Goal: Find contact information: Find contact information

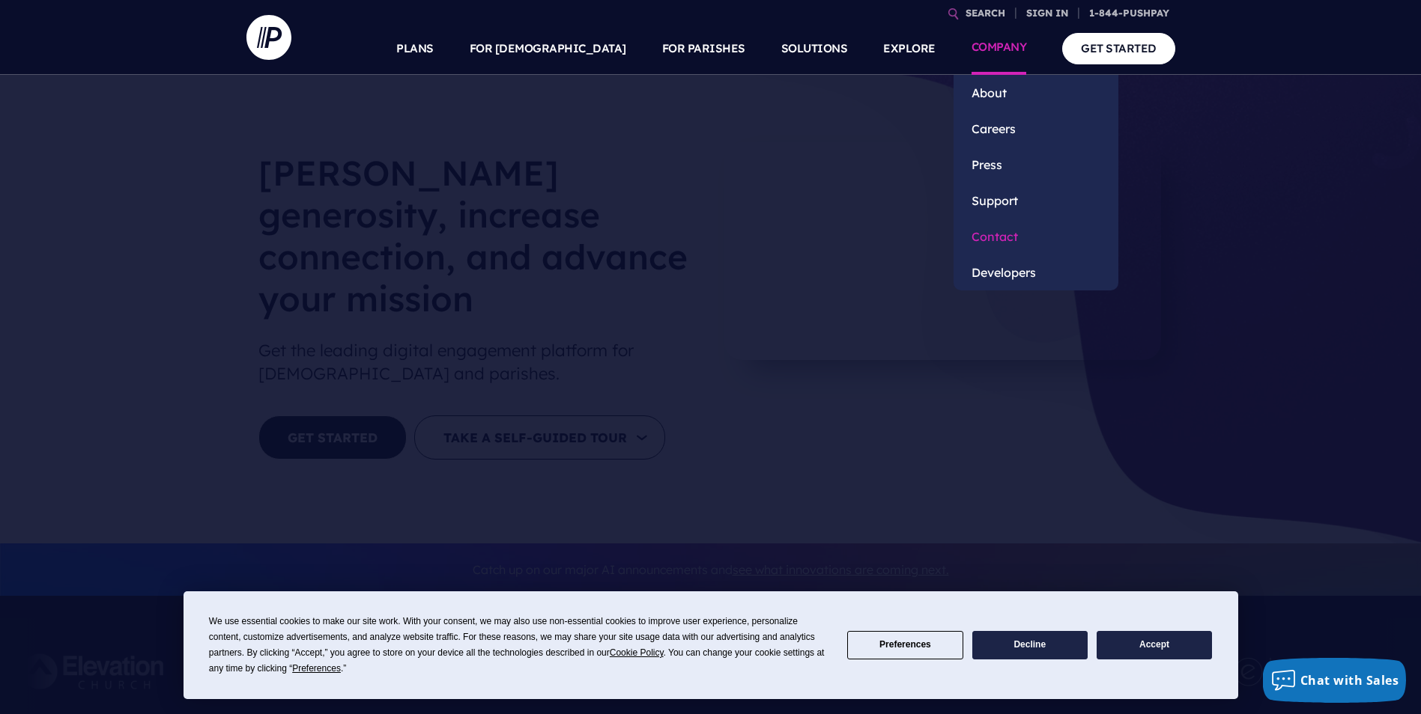
click at [998, 228] on link "Contact" at bounding box center [1035, 237] width 165 height 36
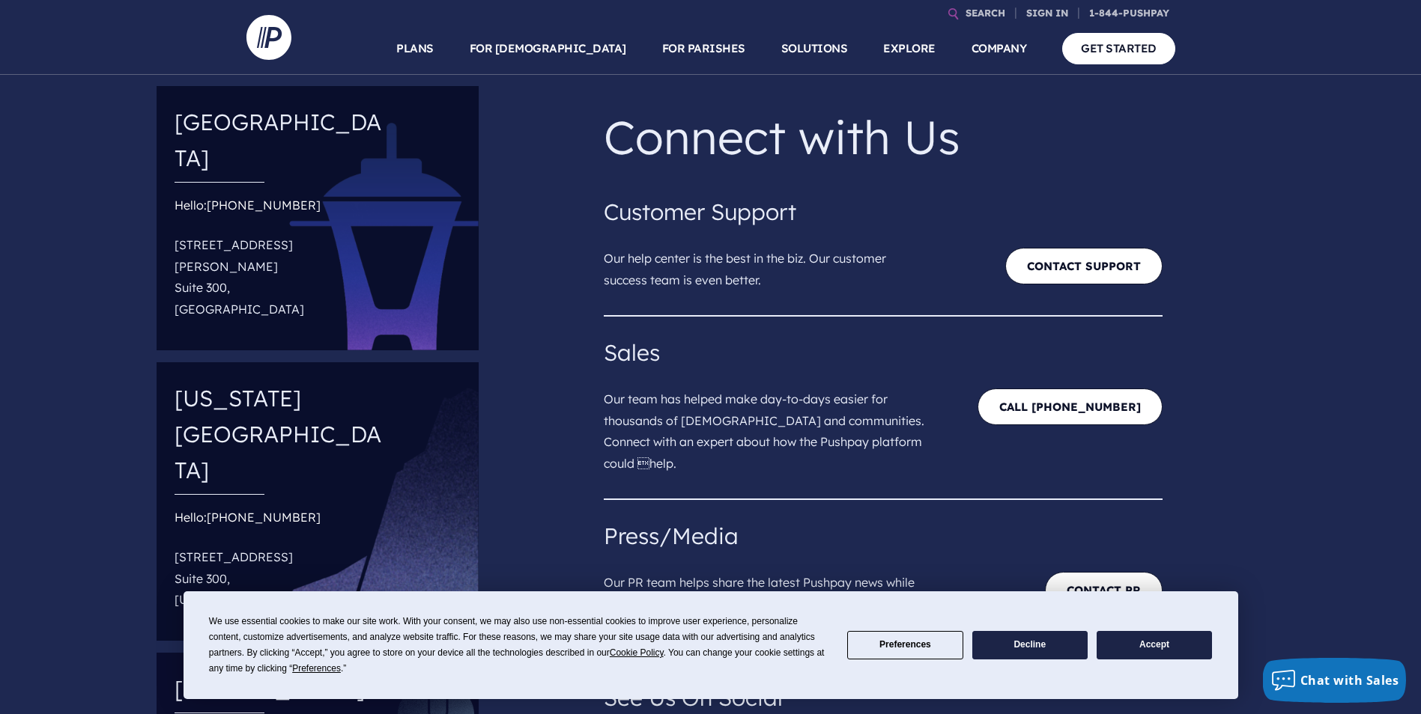
scroll to position [75, 0]
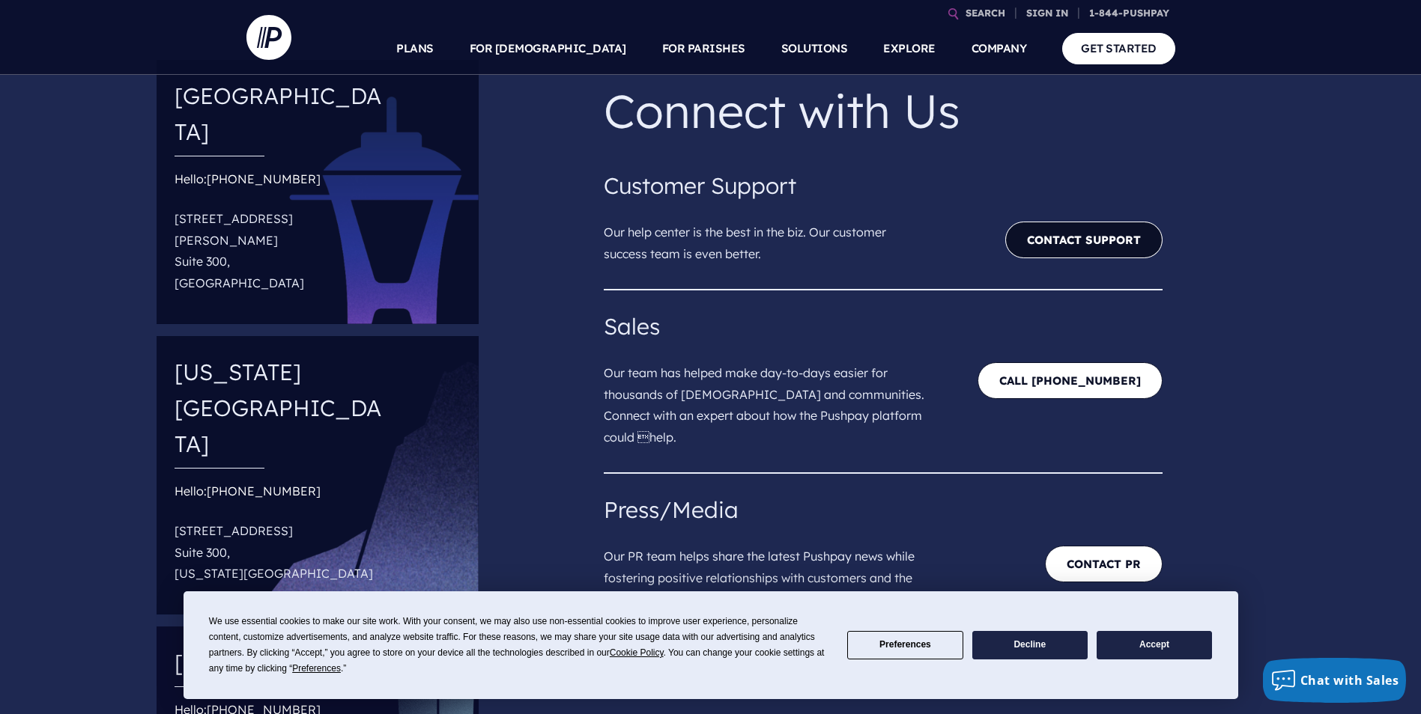
click at [1054, 231] on link "Contact Support" at bounding box center [1083, 240] width 157 height 37
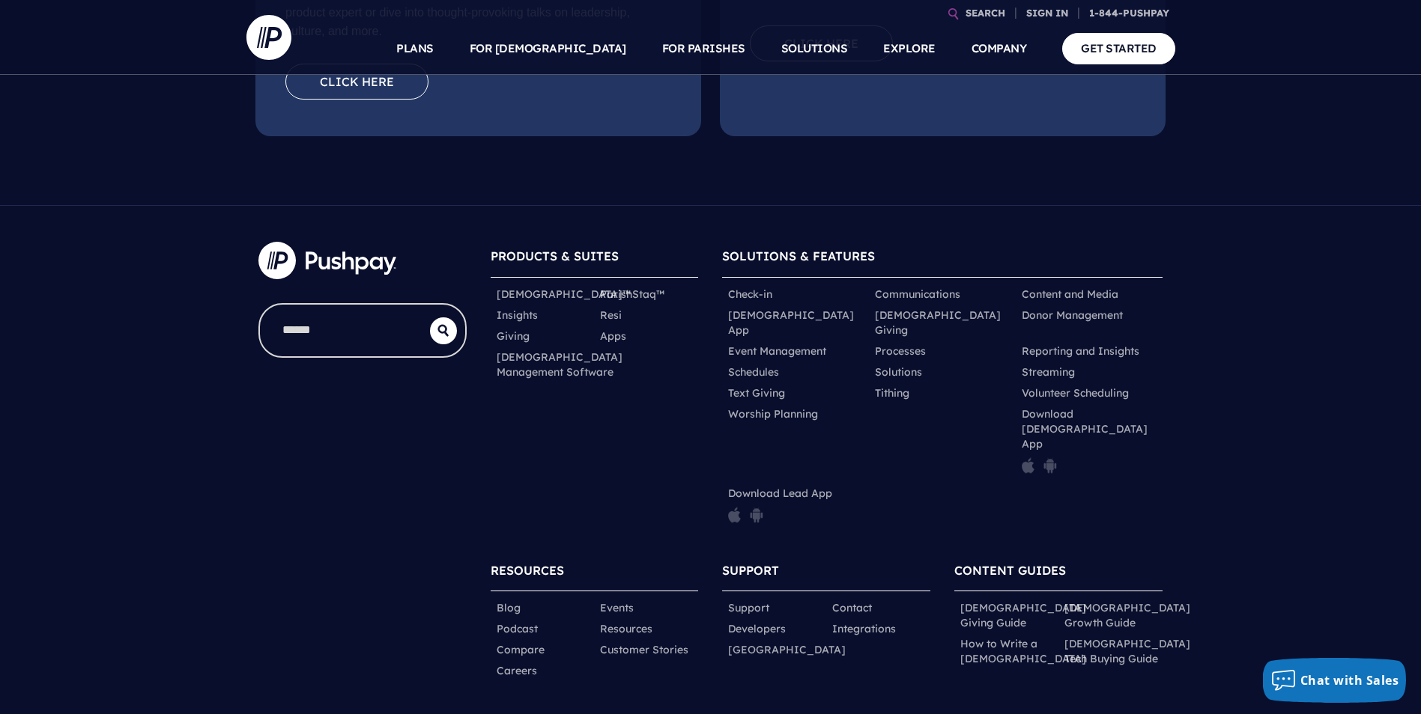
scroll to position [656, 0]
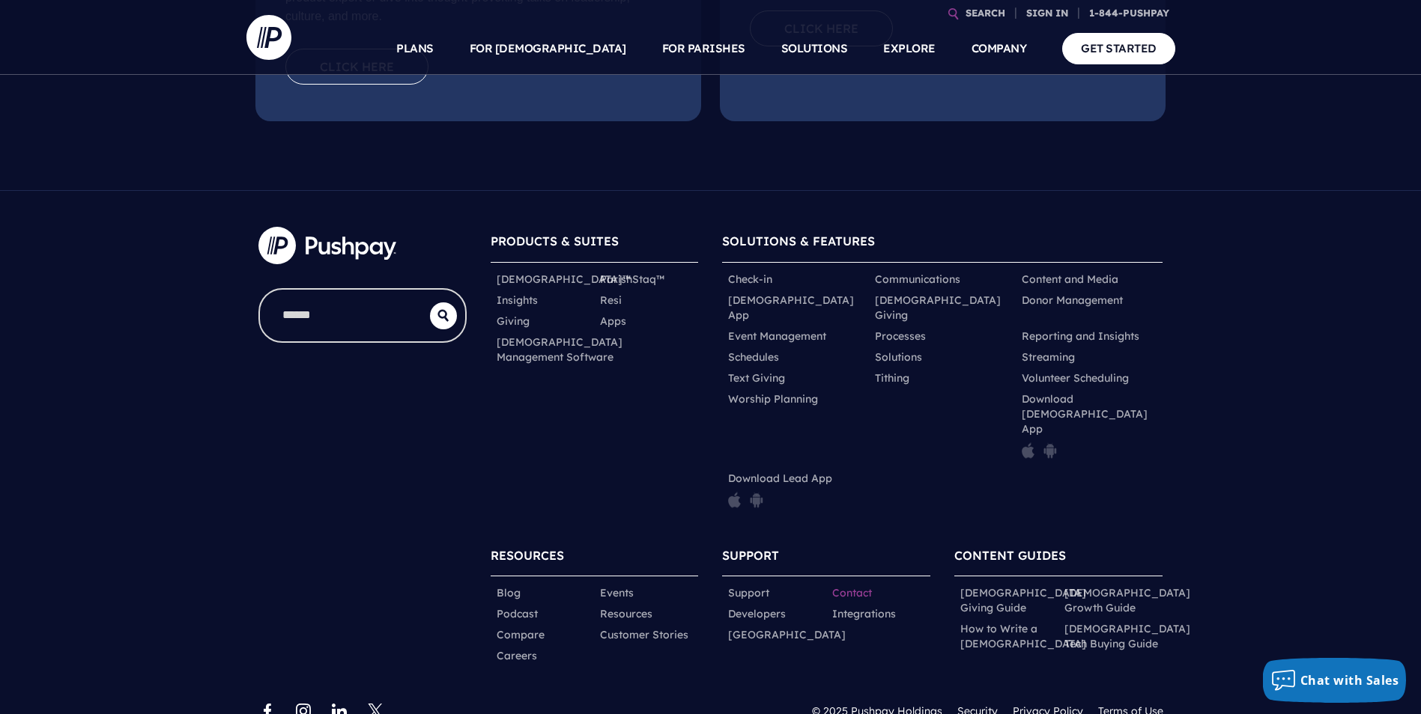
click at [858, 586] on link "Contact" at bounding box center [852, 593] width 40 height 15
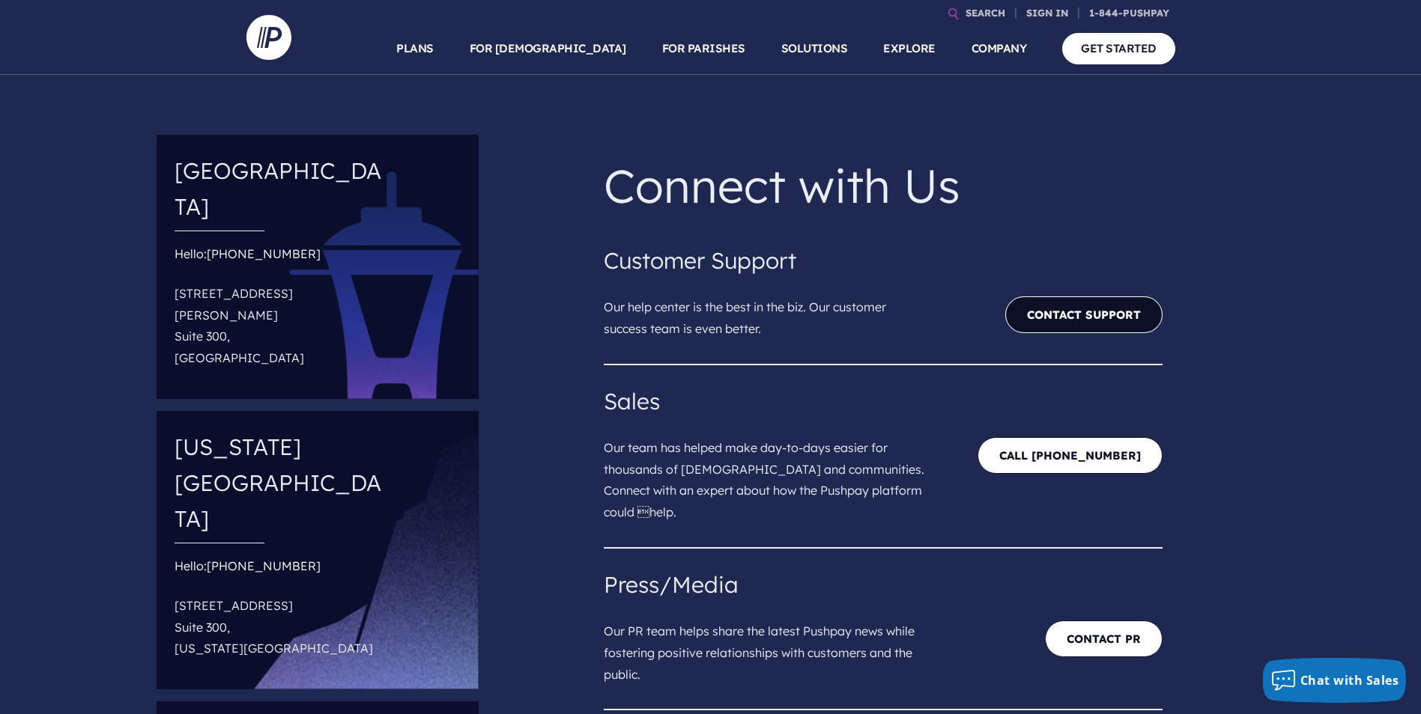
click at [1129, 315] on link "Contact Support" at bounding box center [1083, 315] width 157 height 37
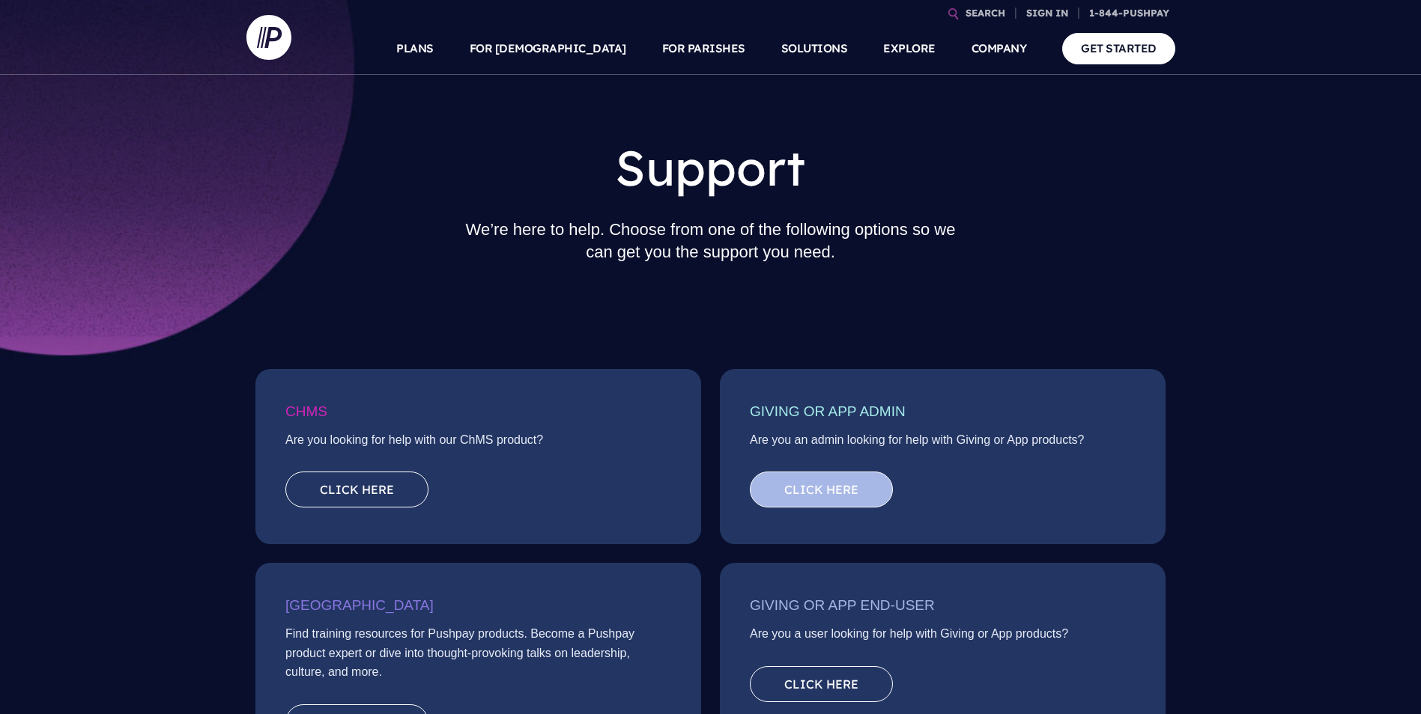
click at [852, 484] on link "Click here" at bounding box center [821, 490] width 143 height 36
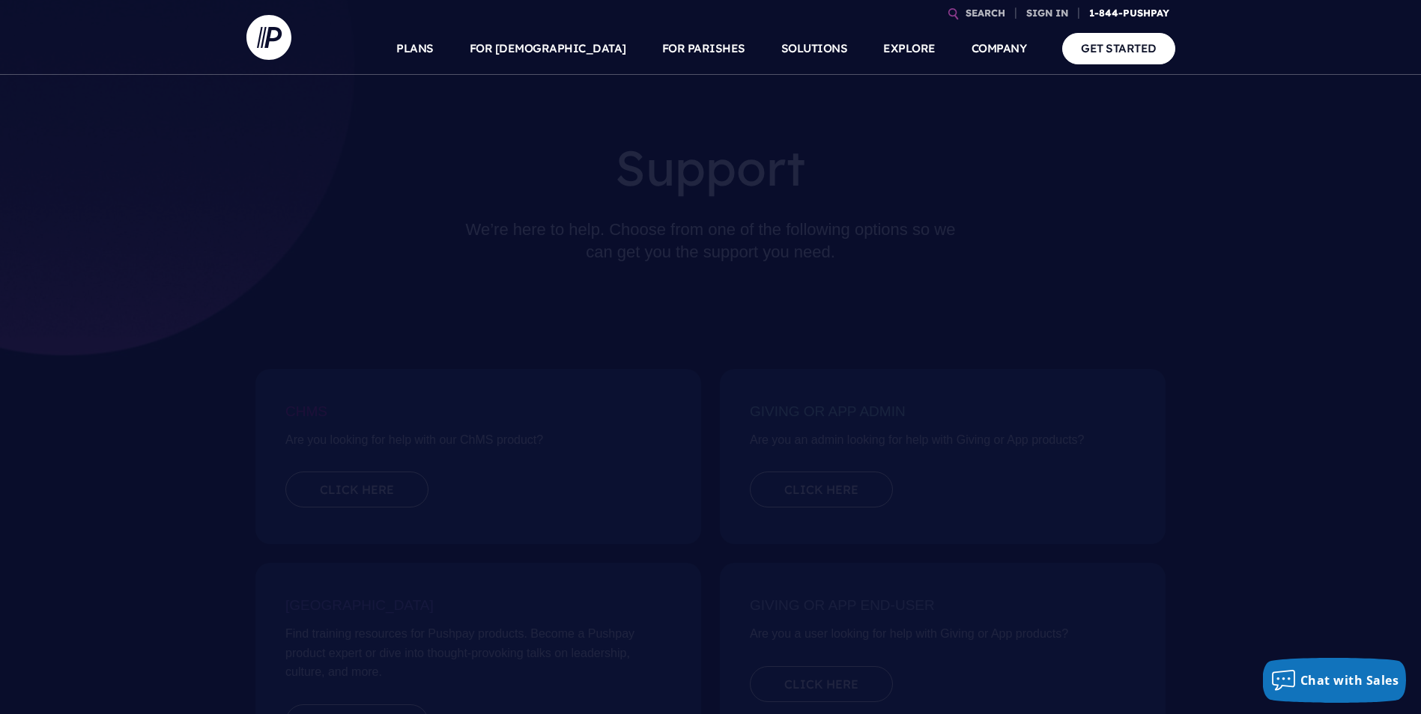
click at [1128, 10] on link "1-844-PUSHPAY" at bounding box center [1129, 13] width 92 height 26
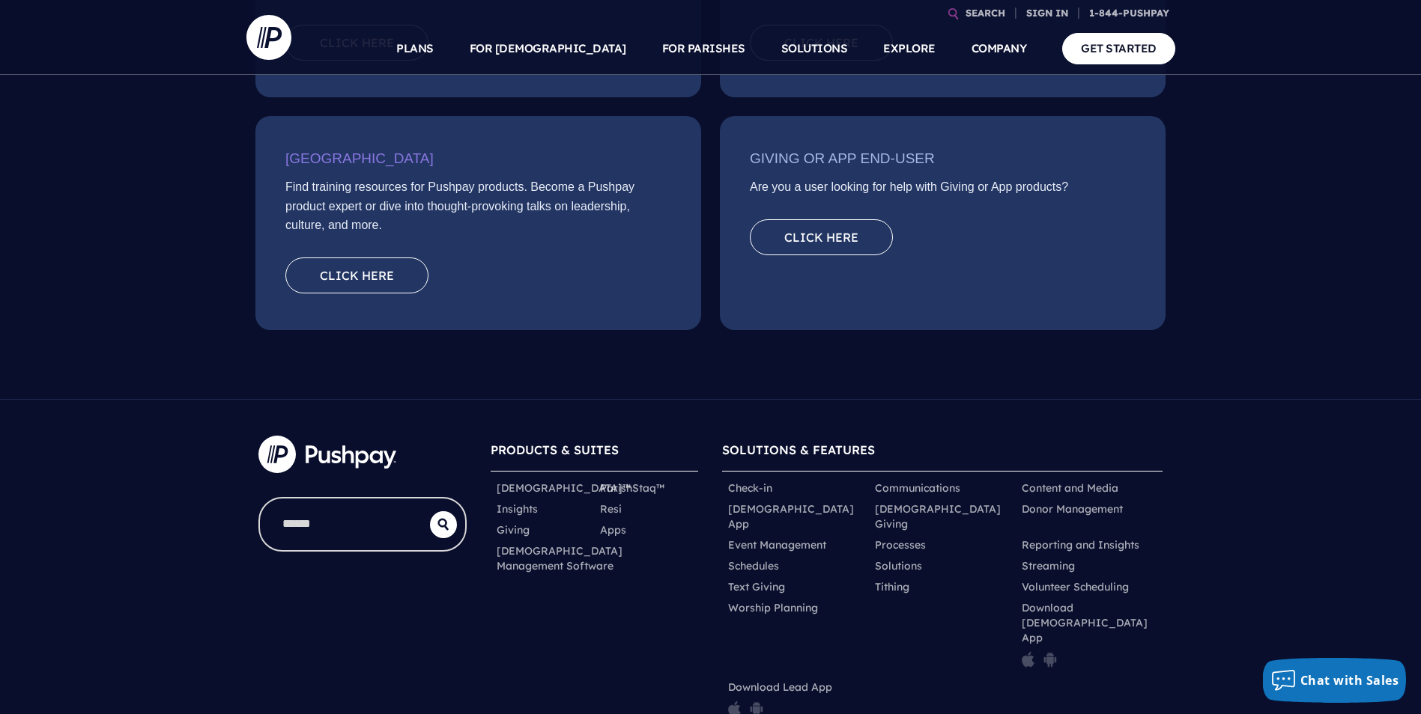
scroll to position [449, 0]
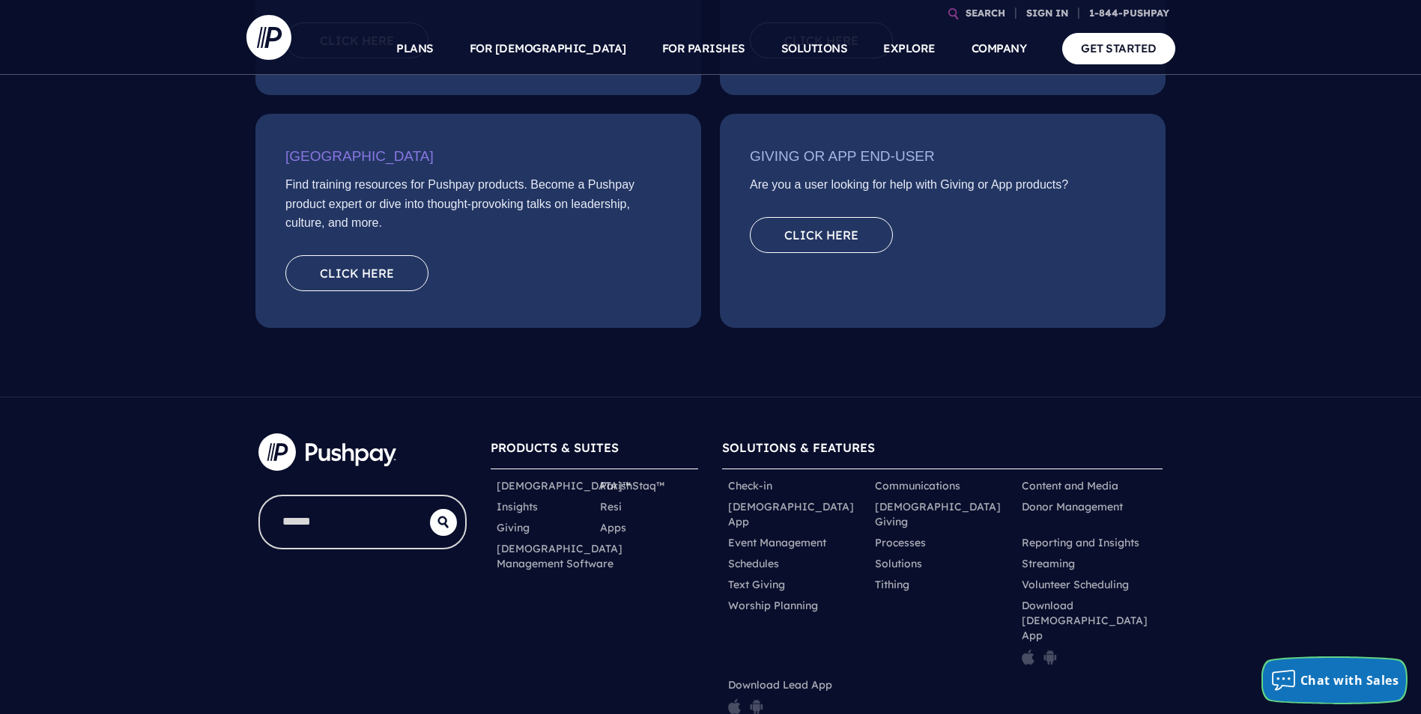
click at [1319, 686] on span "Chat with Sales" at bounding box center [1349, 681] width 99 height 16
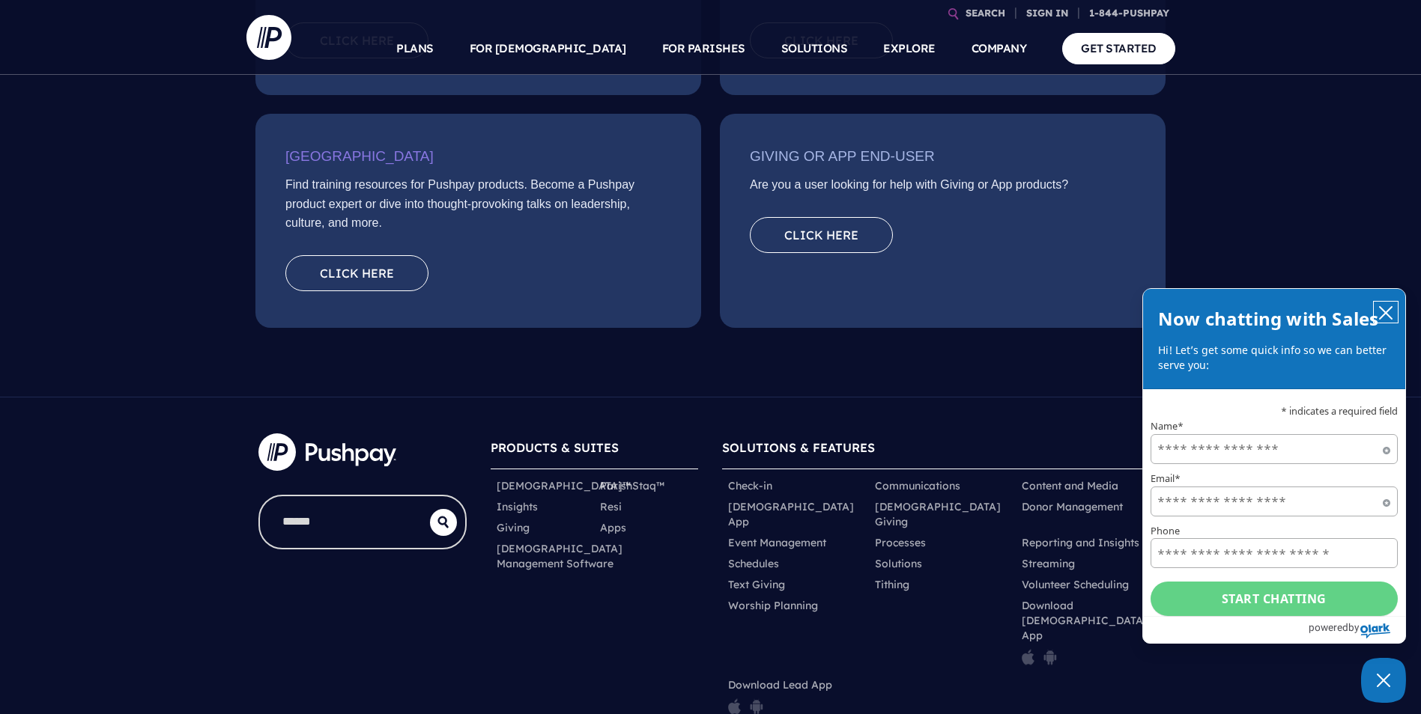
click at [1381, 312] on icon "close chatbox" at bounding box center [1385, 313] width 15 height 15
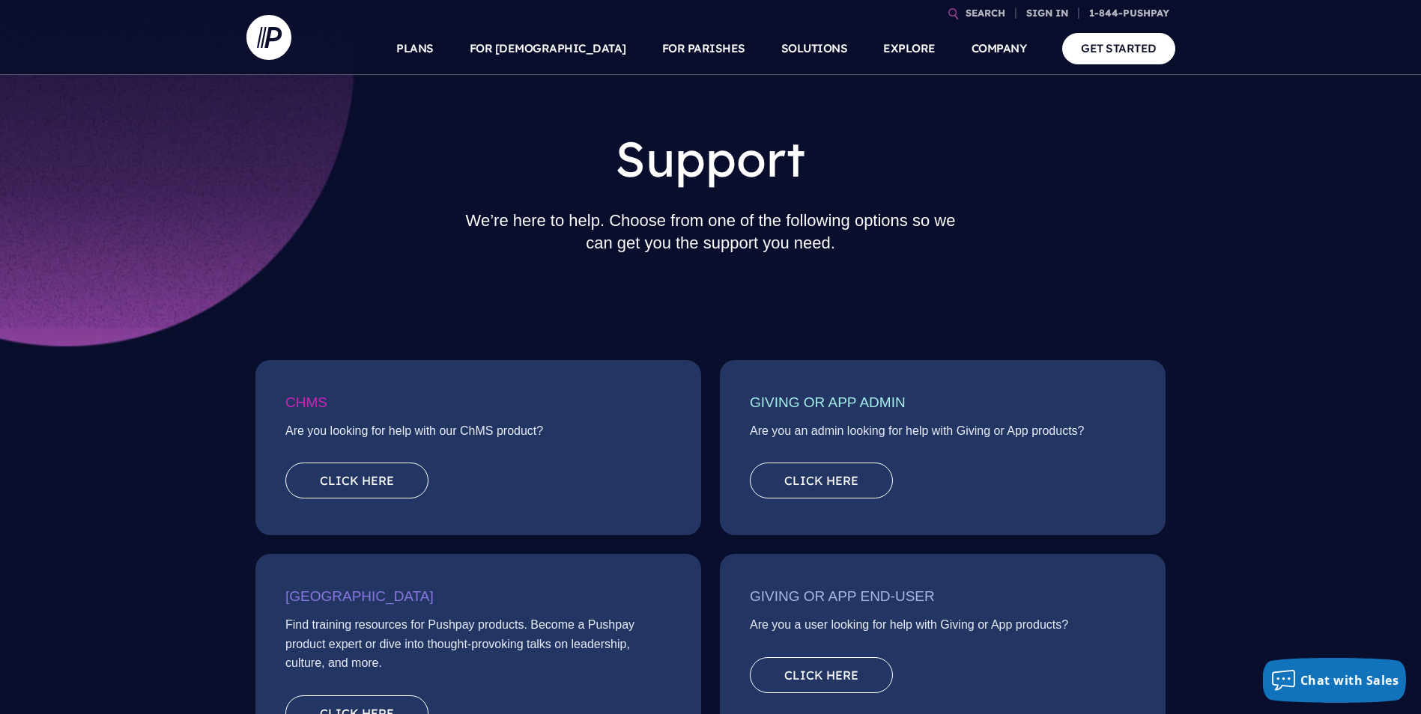
scroll to position [0, 0]
